Goal: Information Seeking & Learning: Learn about a topic

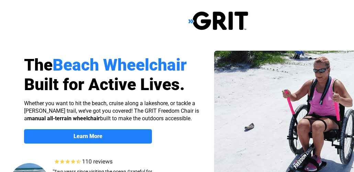
scroll to position [69, 0]
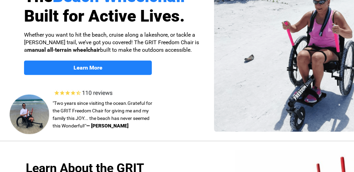
select select "US"
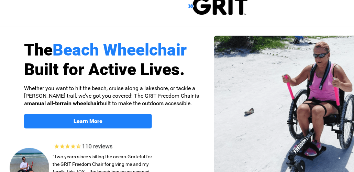
scroll to position [0, 0]
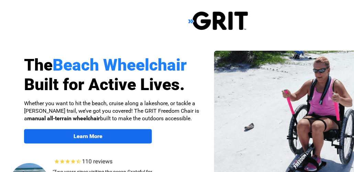
click at [83, 134] on strong "Learn More" at bounding box center [87, 136] width 29 height 7
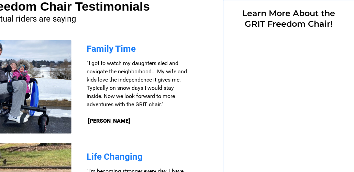
select select "US"
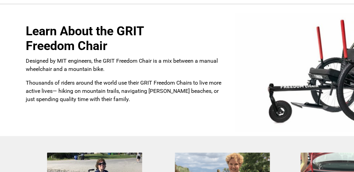
scroll to position [34, 0]
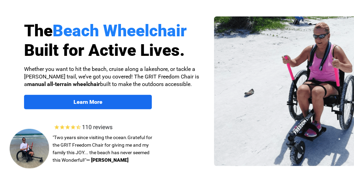
click at [82, 102] on strong "Learn More" at bounding box center [87, 102] width 29 height 7
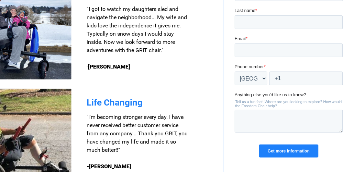
scroll to position [487, 68]
